Goal: Book appointment/travel/reservation

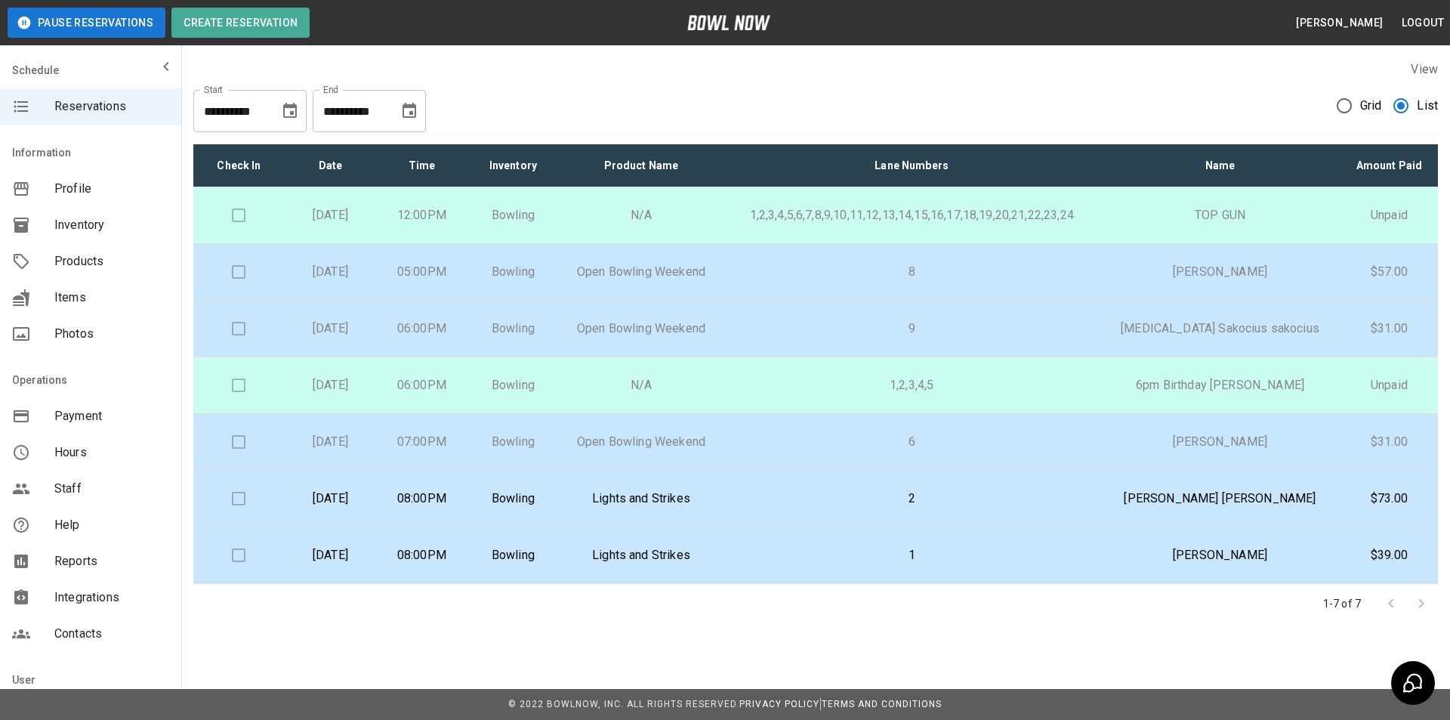
click at [804, 498] on p "2" at bounding box center [912, 498] width 352 height 18
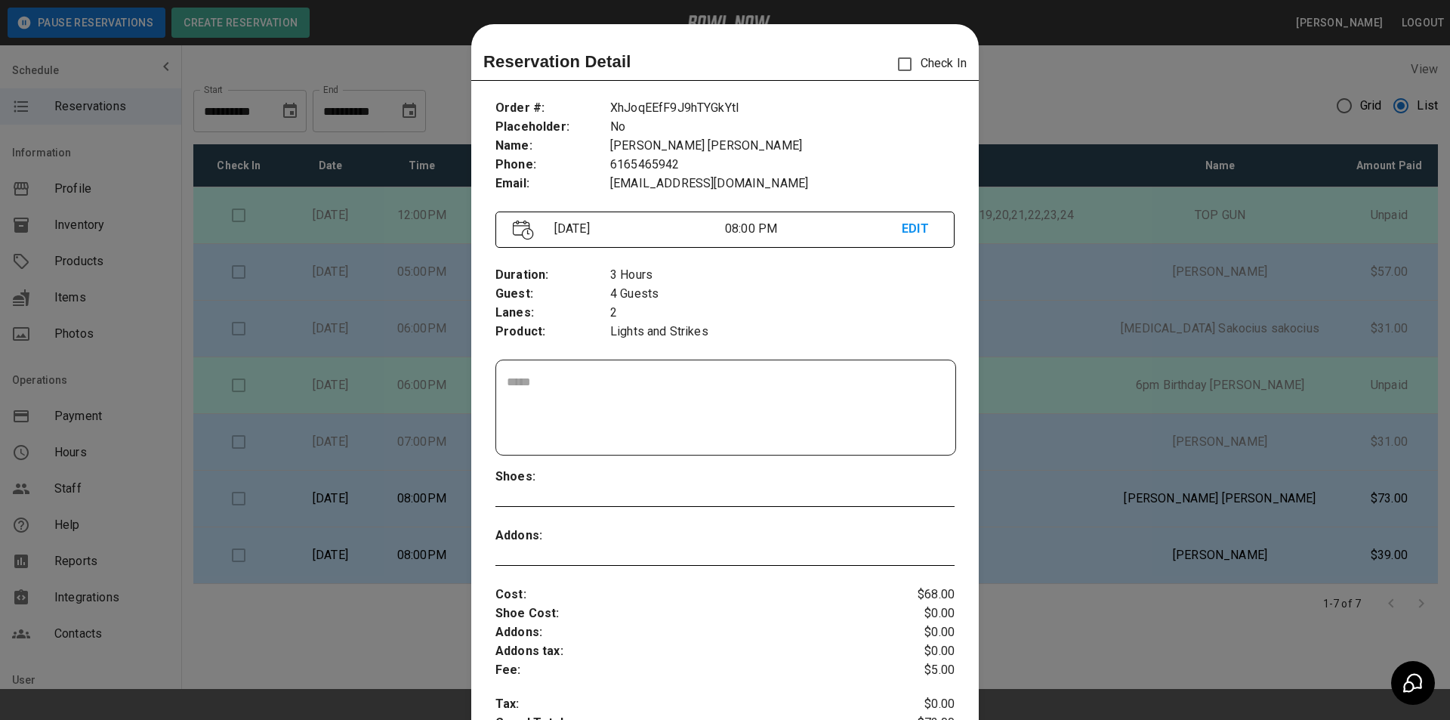
scroll to position [24, 0]
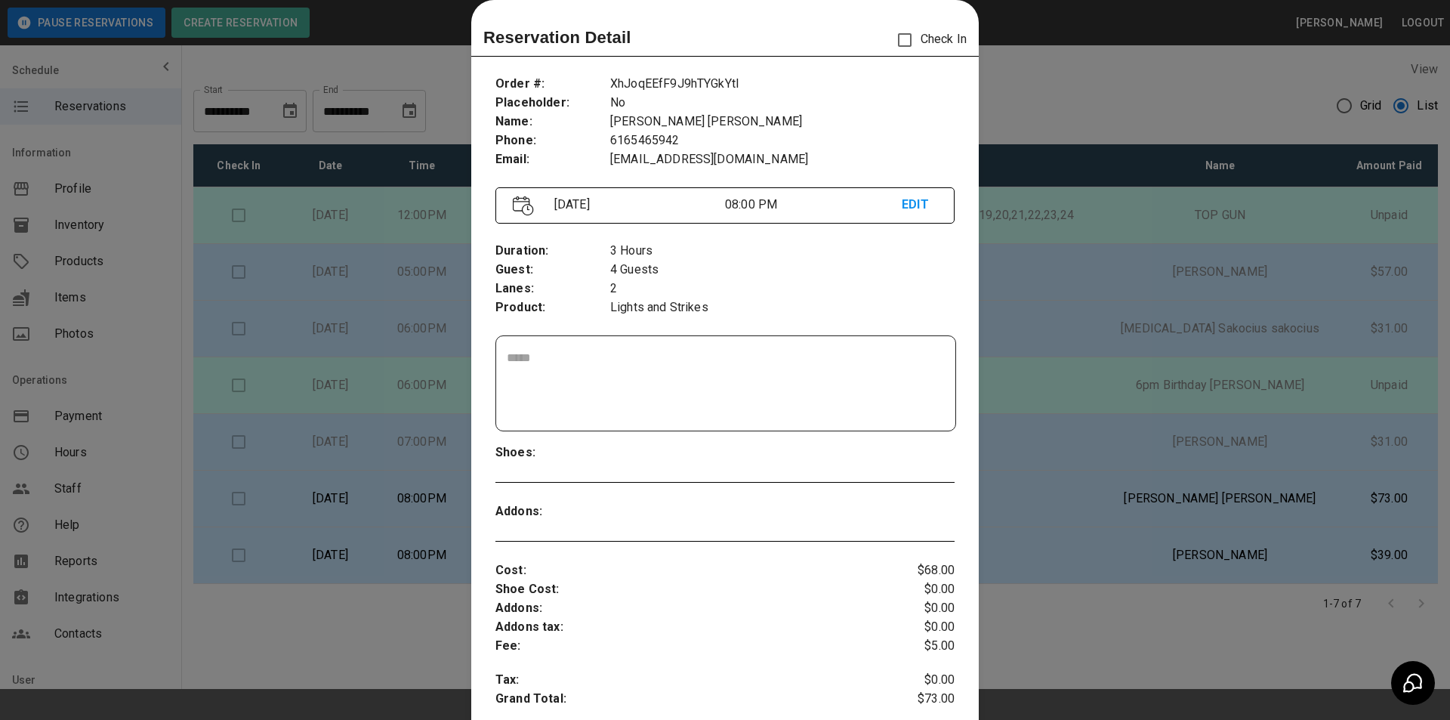
click at [1058, 555] on div at bounding box center [725, 360] width 1450 height 720
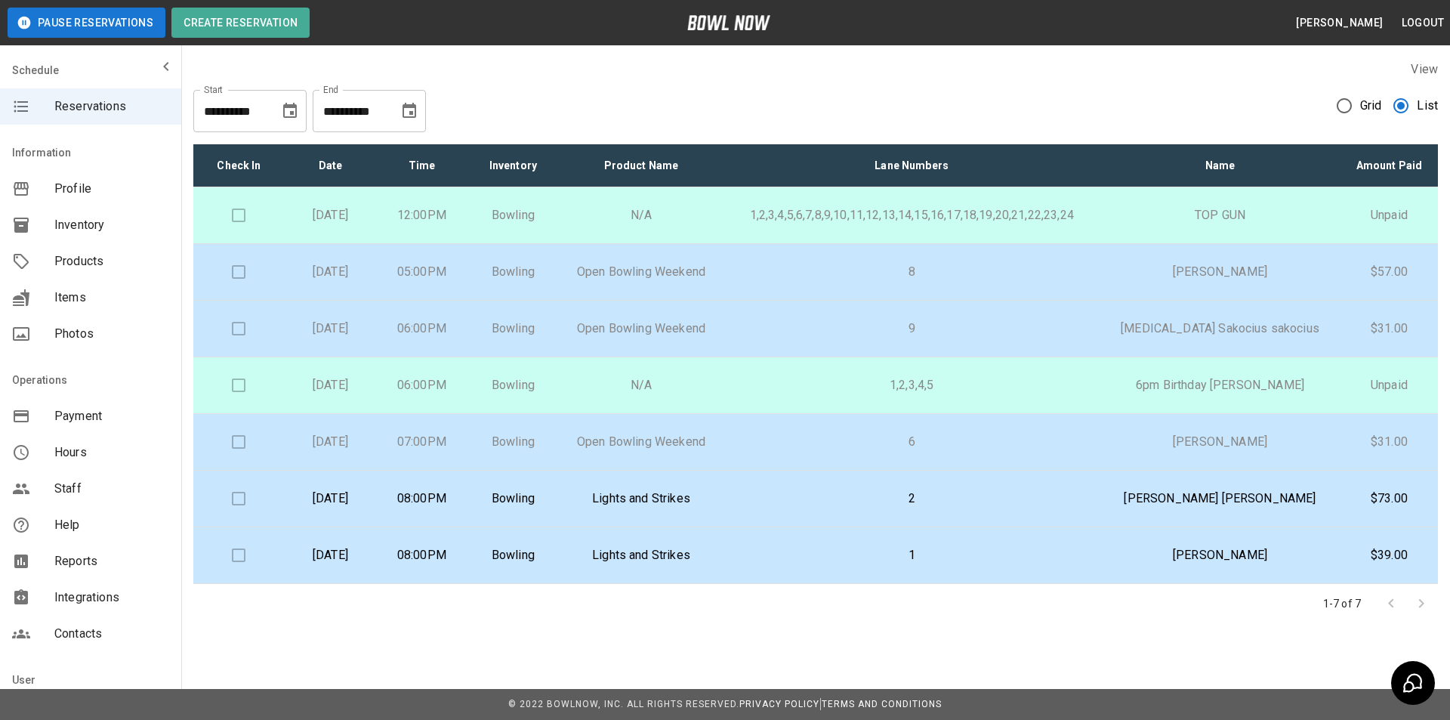
click at [1058, 555] on p "1" at bounding box center [912, 555] width 352 height 18
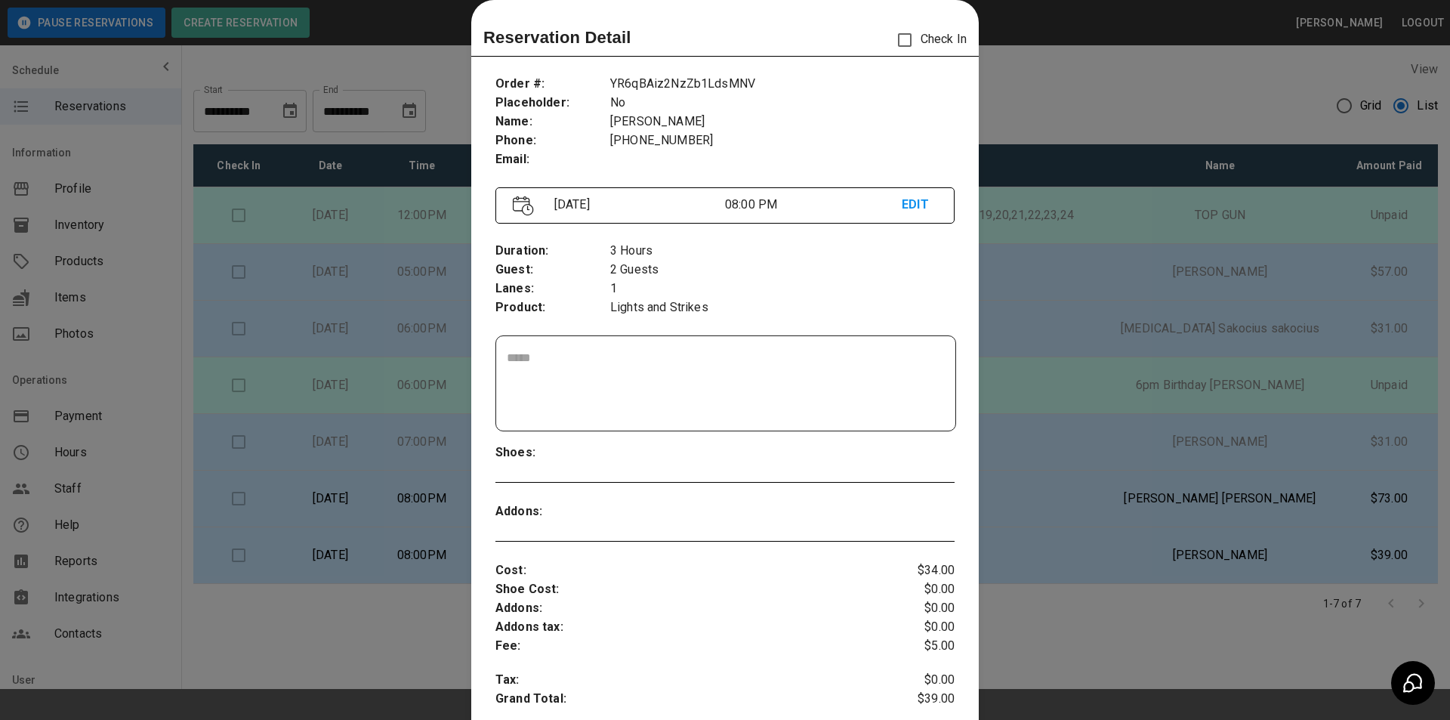
click at [1058, 555] on div at bounding box center [725, 360] width 1450 height 720
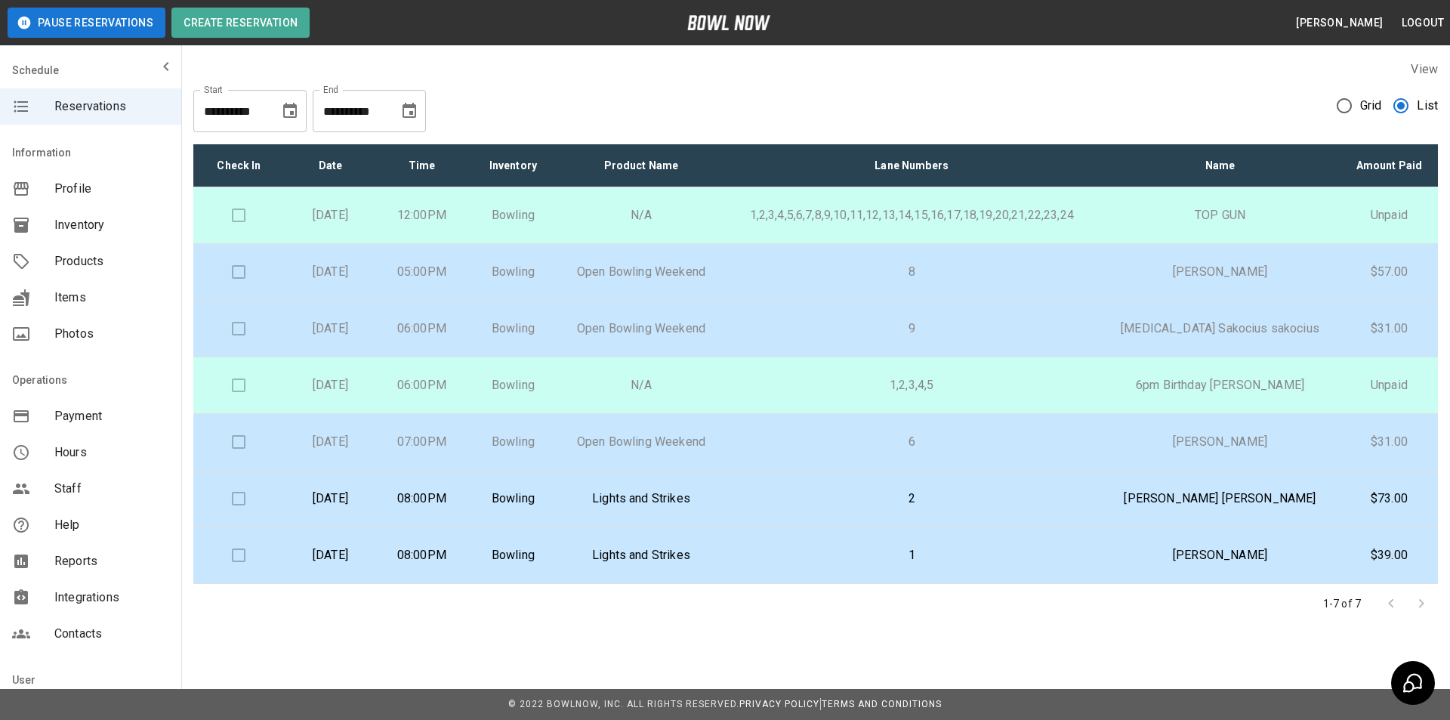
click at [1087, 501] on p "2" at bounding box center [912, 498] width 352 height 18
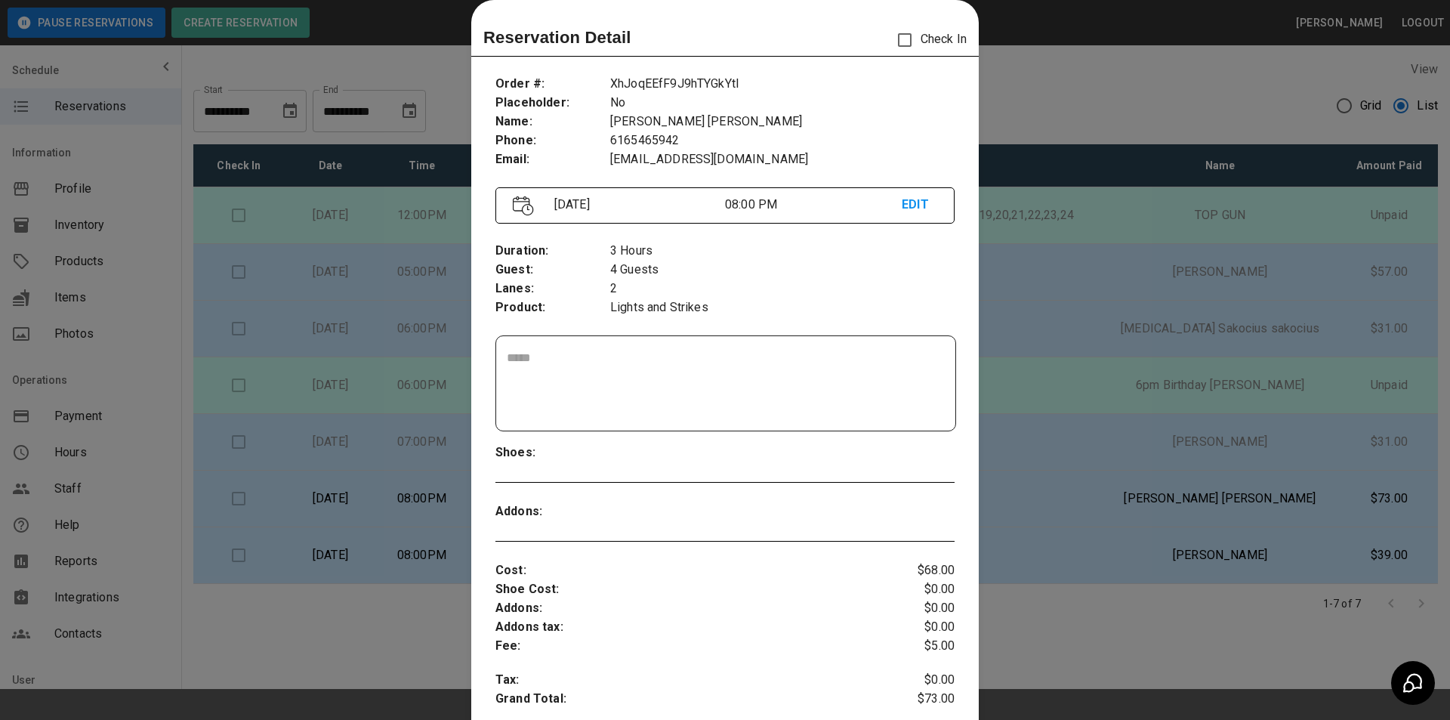
click at [1176, 508] on div at bounding box center [725, 360] width 1450 height 720
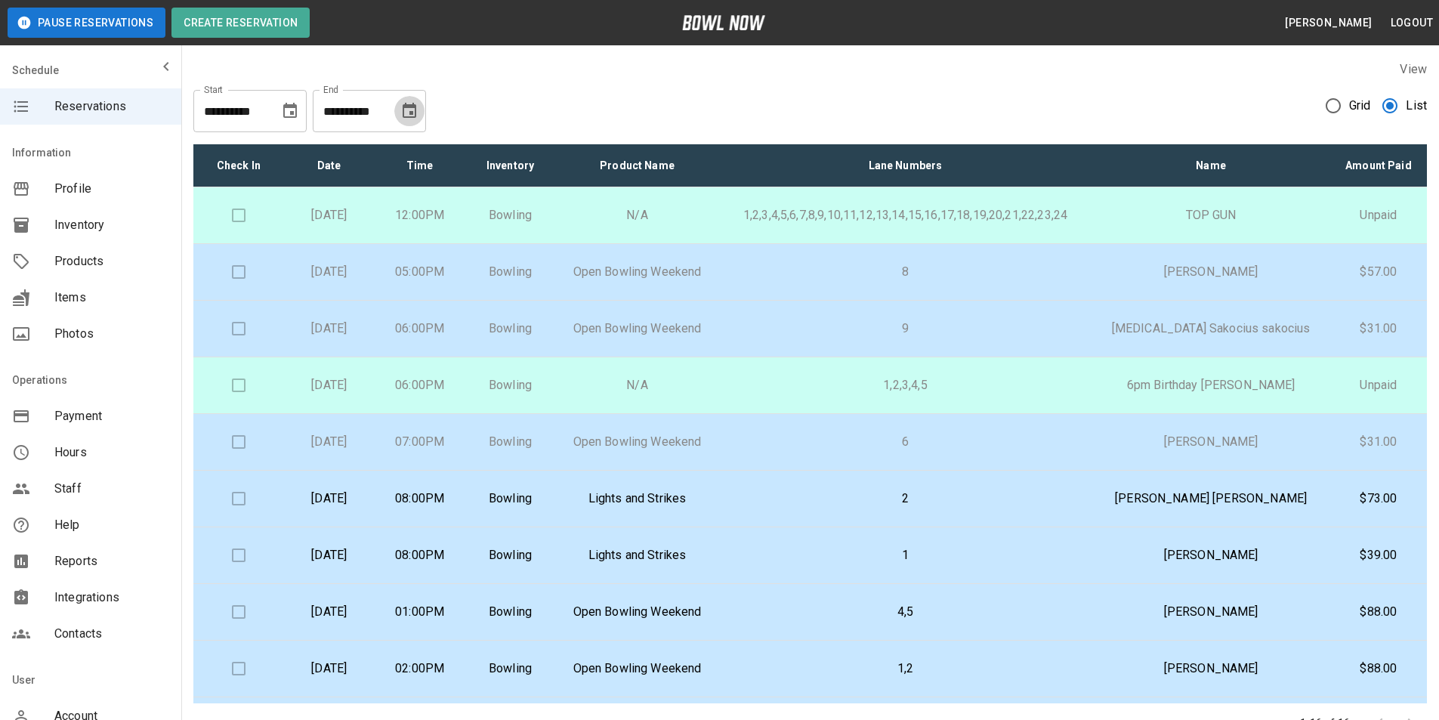
click at [406, 102] on icon "Choose date, selected date is Sep 16, 2025" at bounding box center [409, 111] width 18 height 18
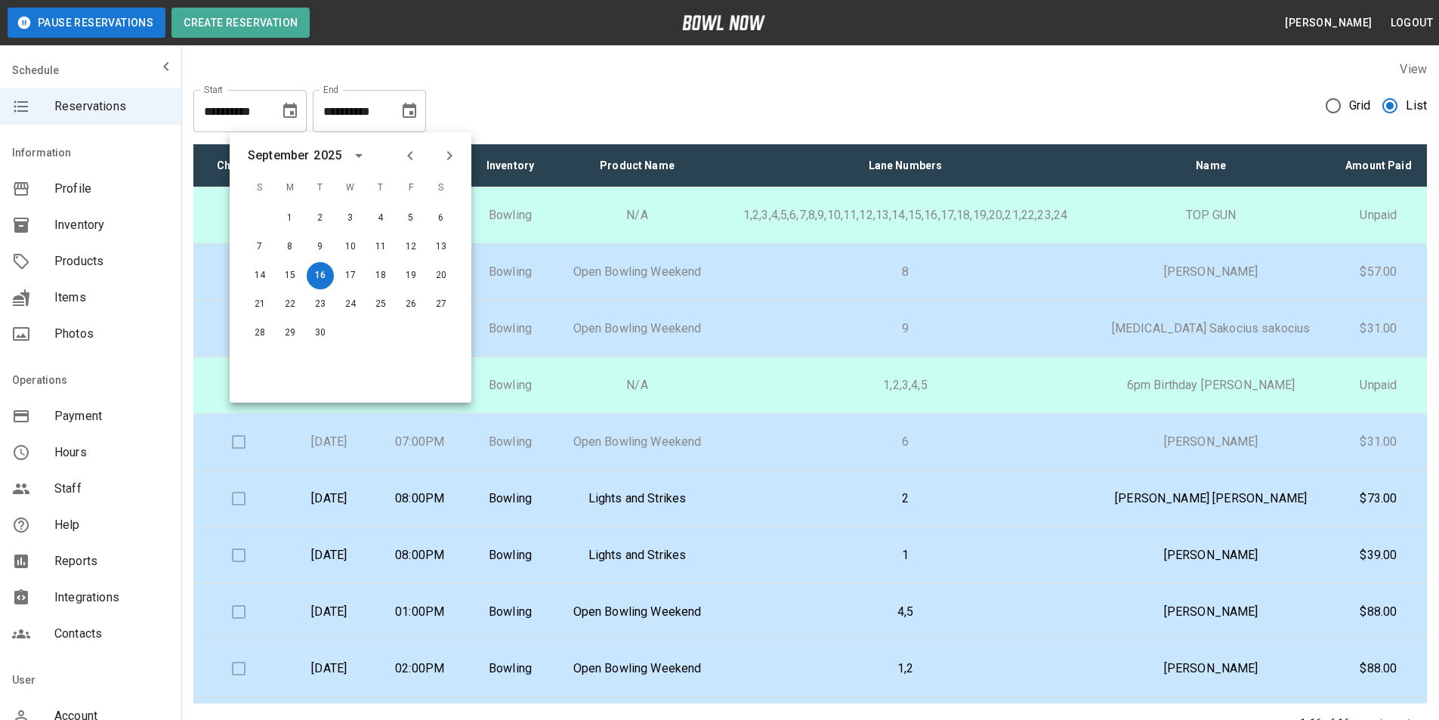
click at [412, 154] on icon "Previous month" at bounding box center [410, 156] width 18 height 18
click at [432, 278] on button "16" at bounding box center [440, 275] width 27 height 27
type input "**********"
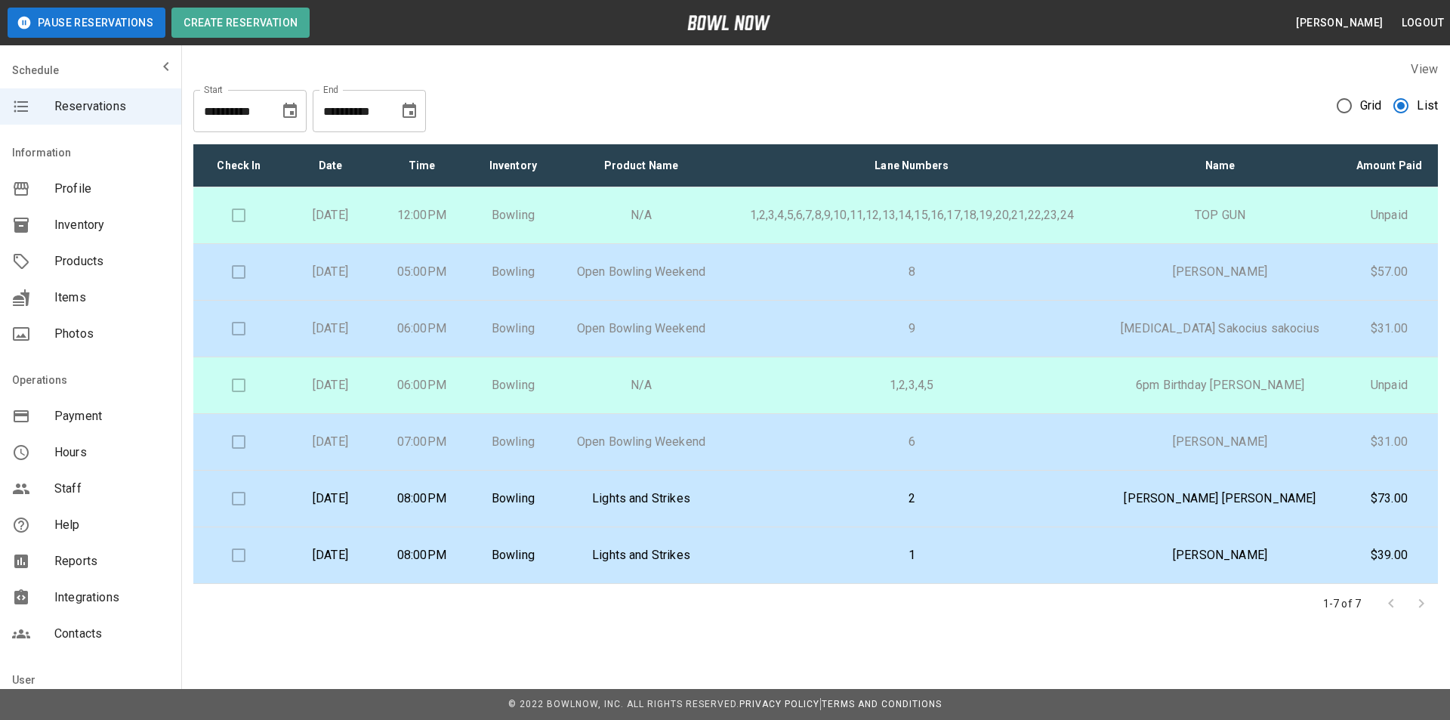
click at [1004, 668] on div "**********" at bounding box center [725, 358] width 1450 height 717
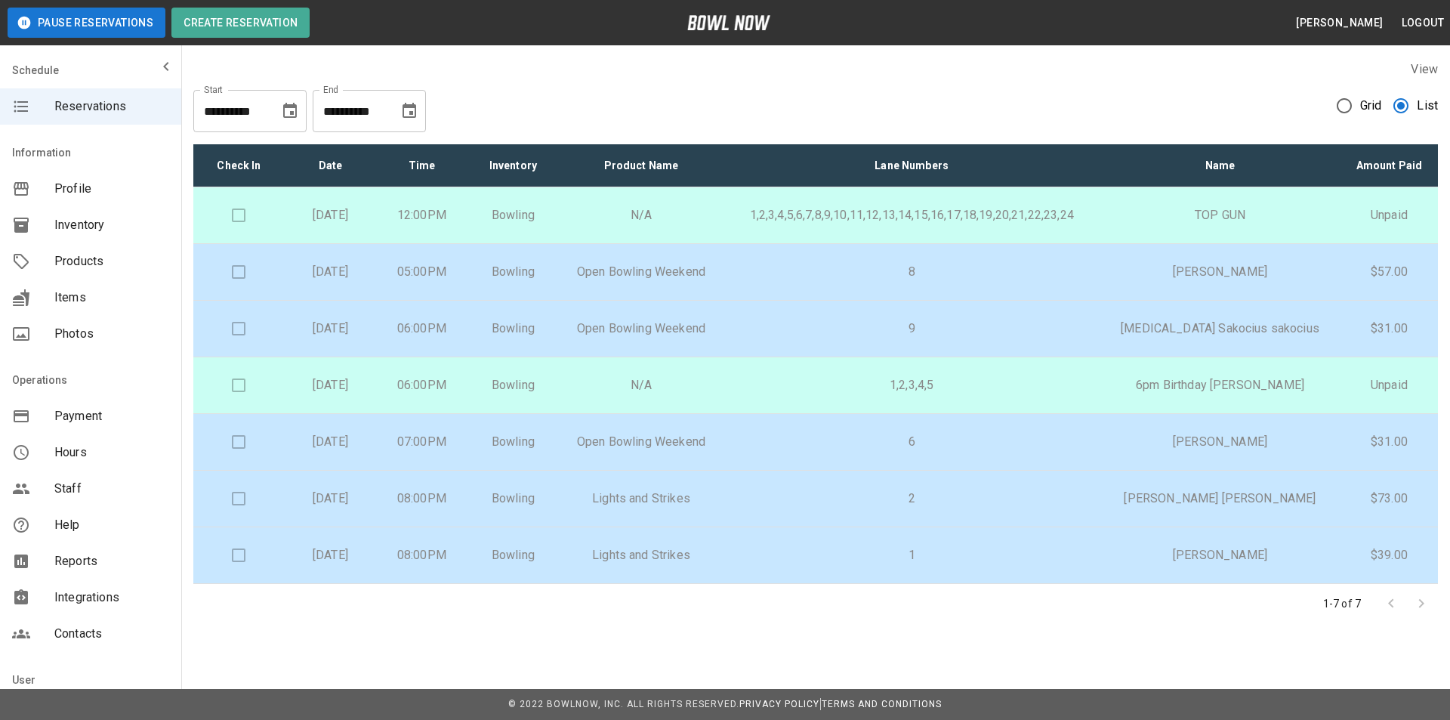
click at [881, 577] on td "1" at bounding box center [911, 555] width 376 height 57
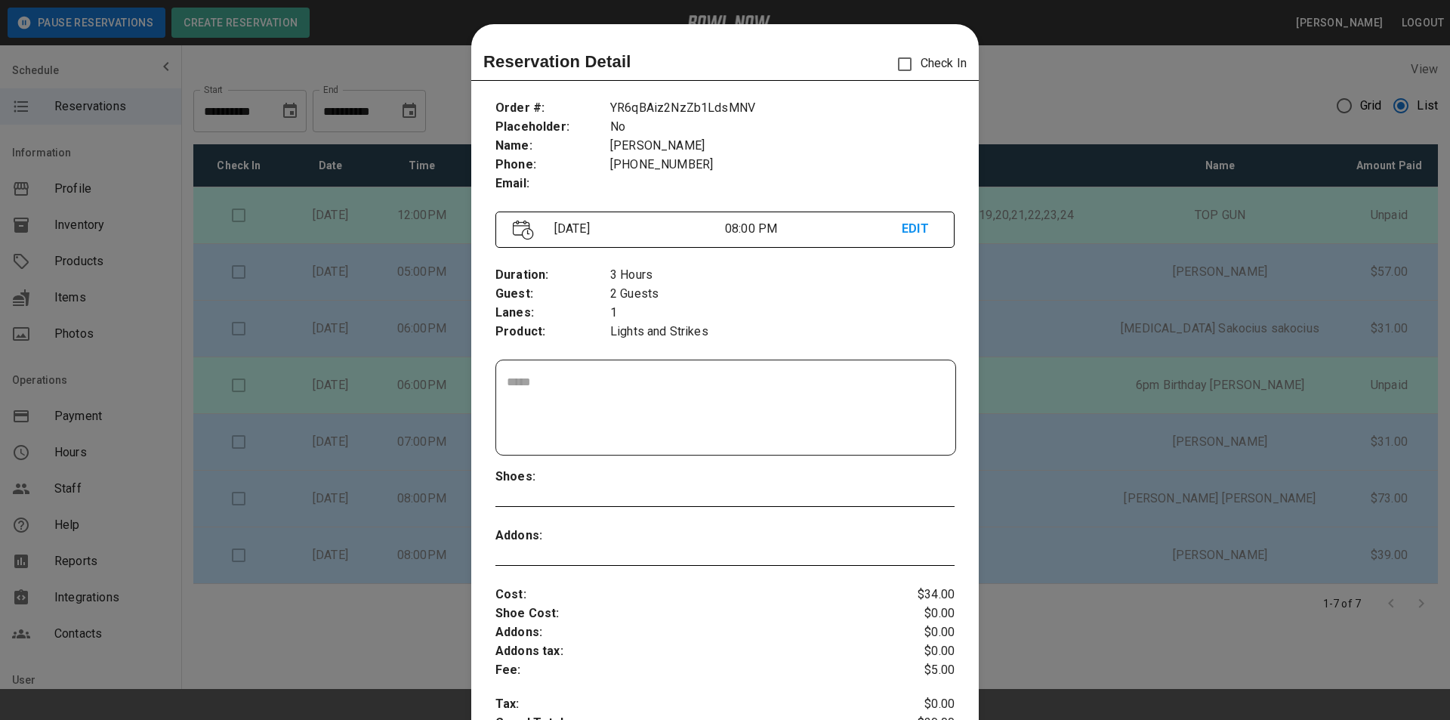
scroll to position [24, 0]
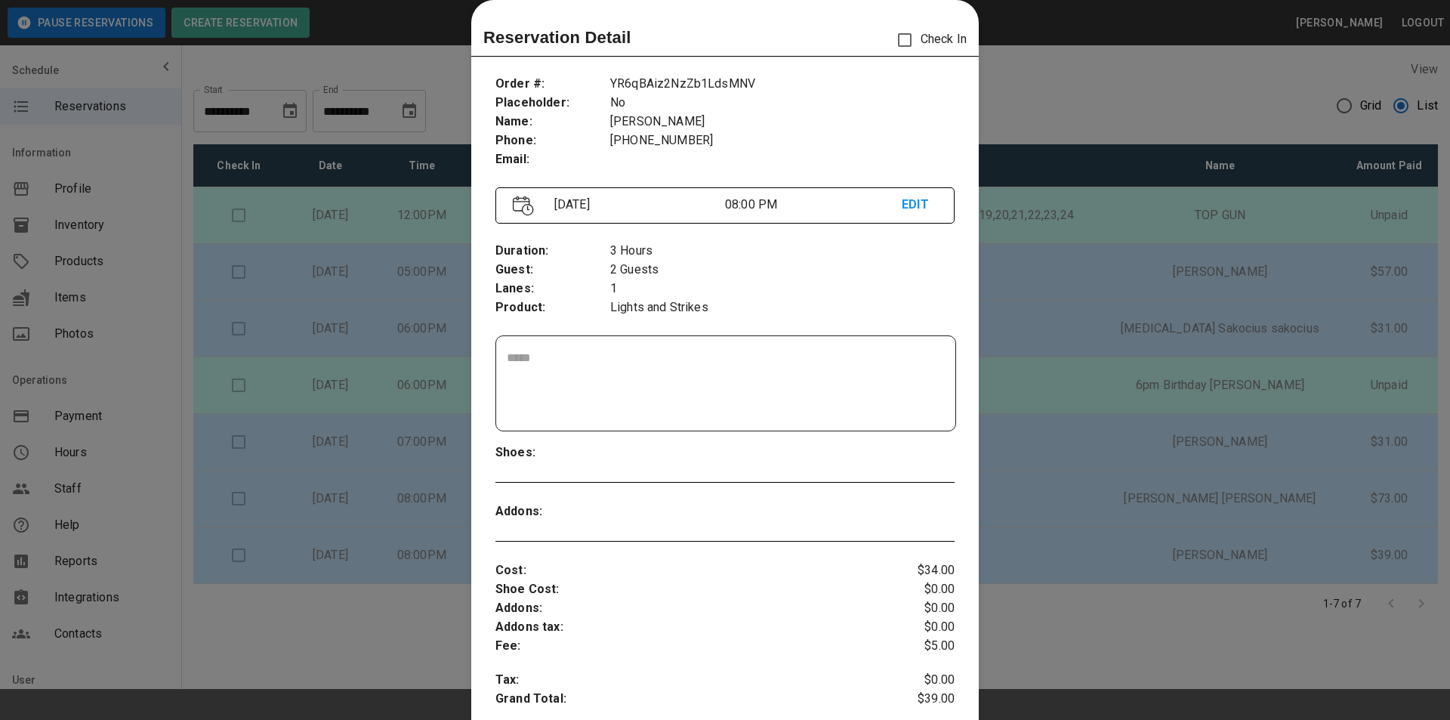
click at [1103, 384] on div at bounding box center [725, 360] width 1450 height 720
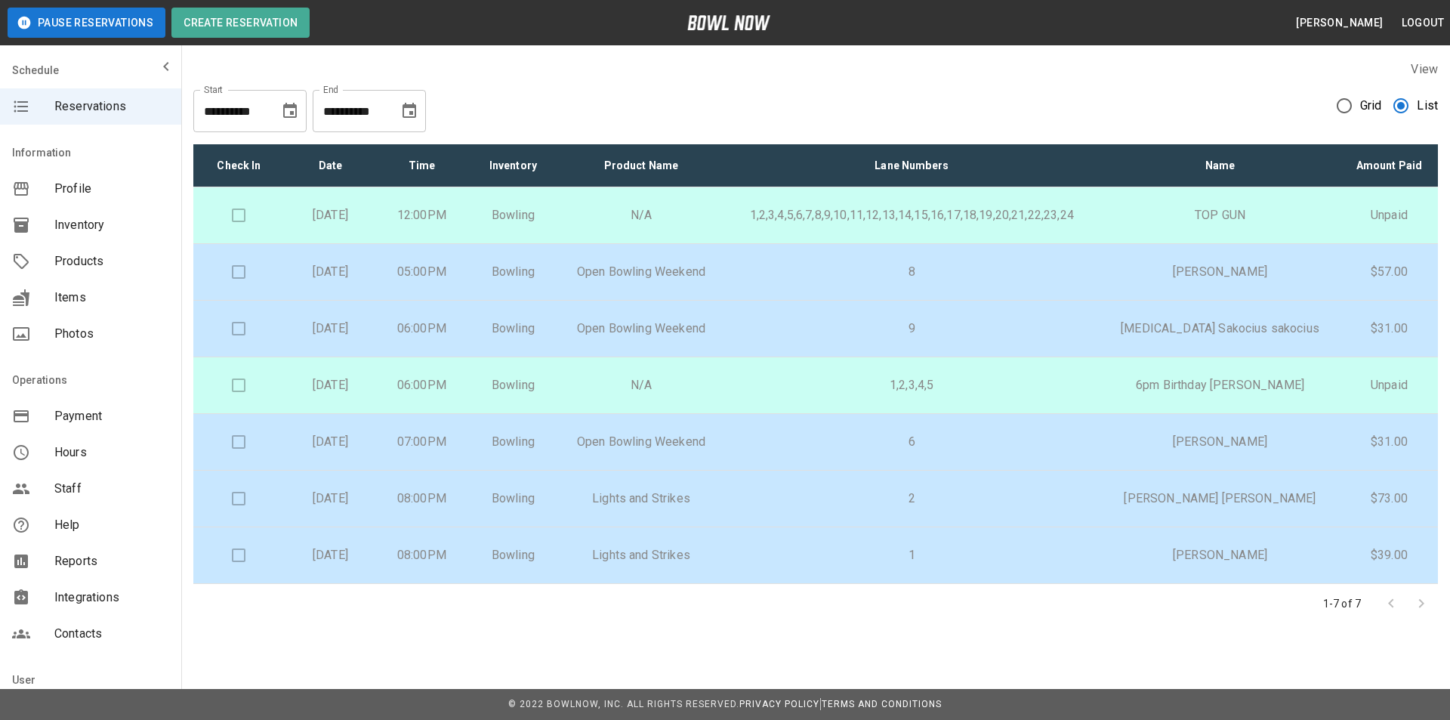
click at [1041, 541] on td "1" at bounding box center [911, 555] width 376 height 57
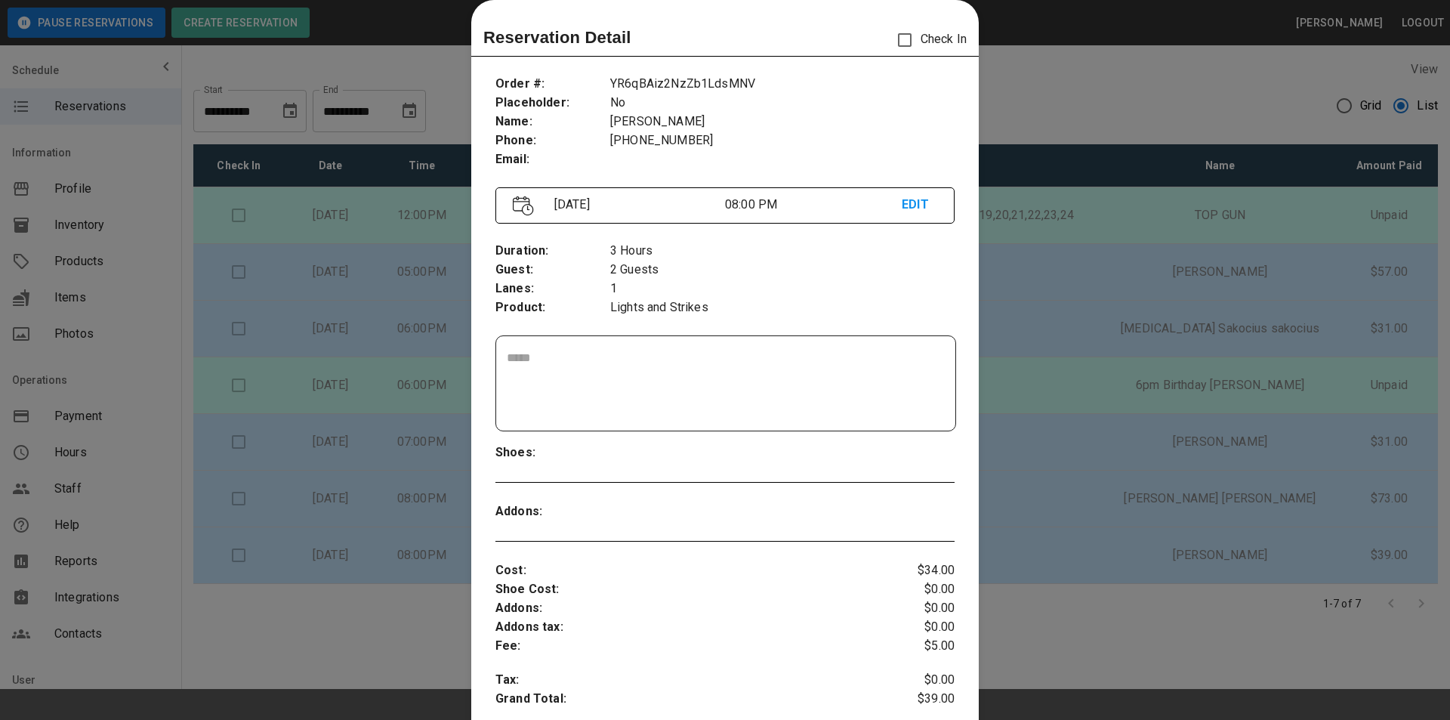
click at [1189, 529] on div at bounding box center [725, 360] width 1450 height 720
